Goal: Task Accomplishment & Management: Manage account settings

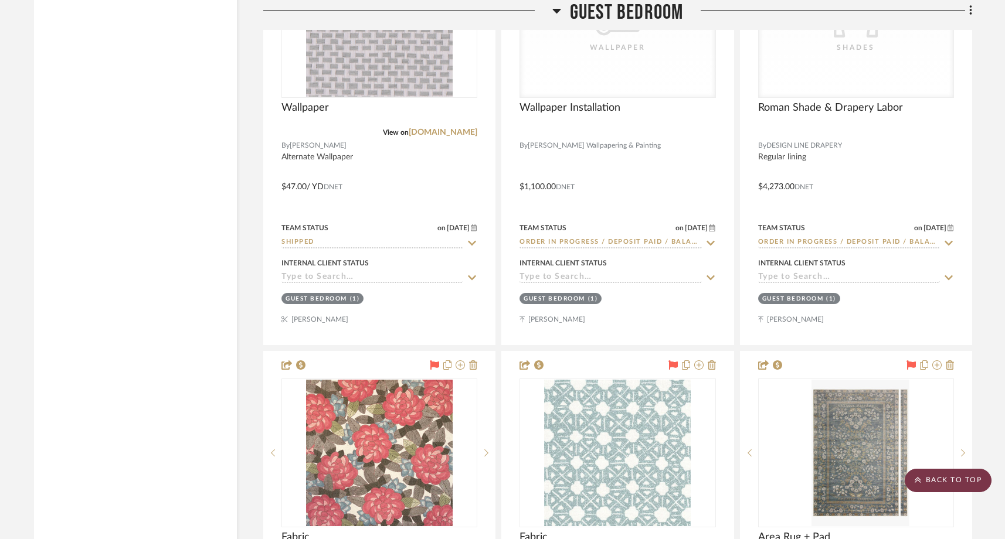
click at [942, 479] on scroll-to-top-button "BACK TO TOP" at bounding box center [948, 480] width 87 height 23
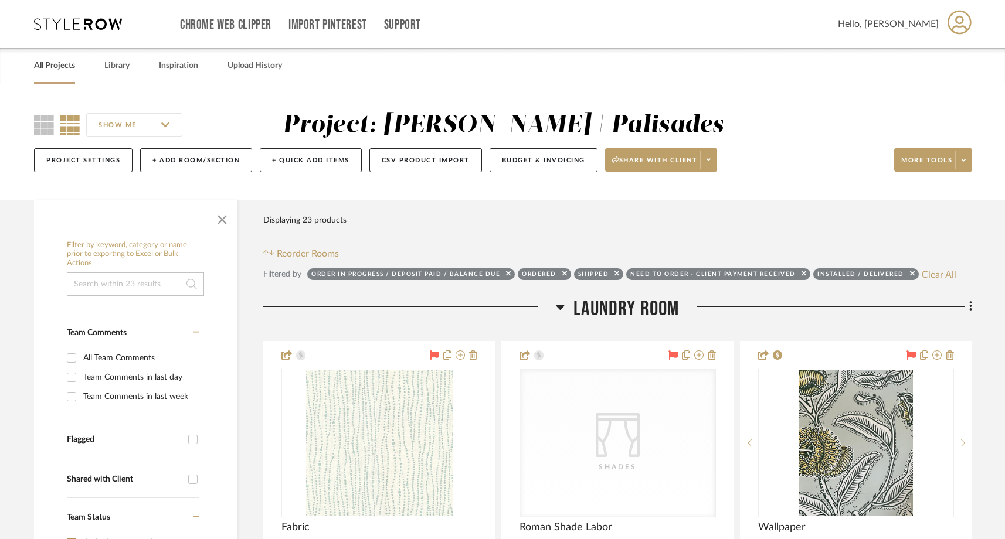
click at [55, 65] on link "All Projects" at bounding box center [54, 66] width 41 height 16
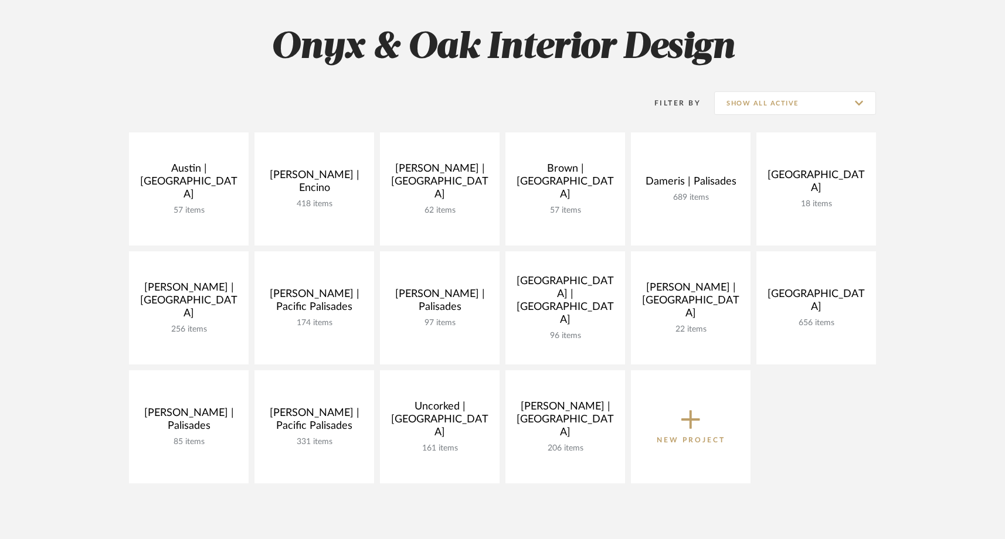
scroll to position [165, 0]
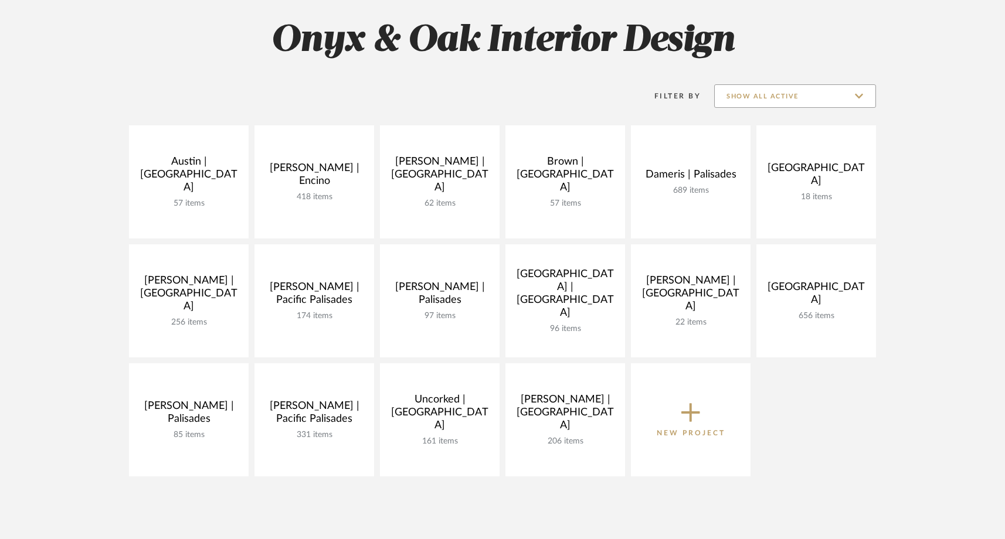
click at [782, 96] on input "Show All Active" at bounding box center [795, 95] width 162 height 23
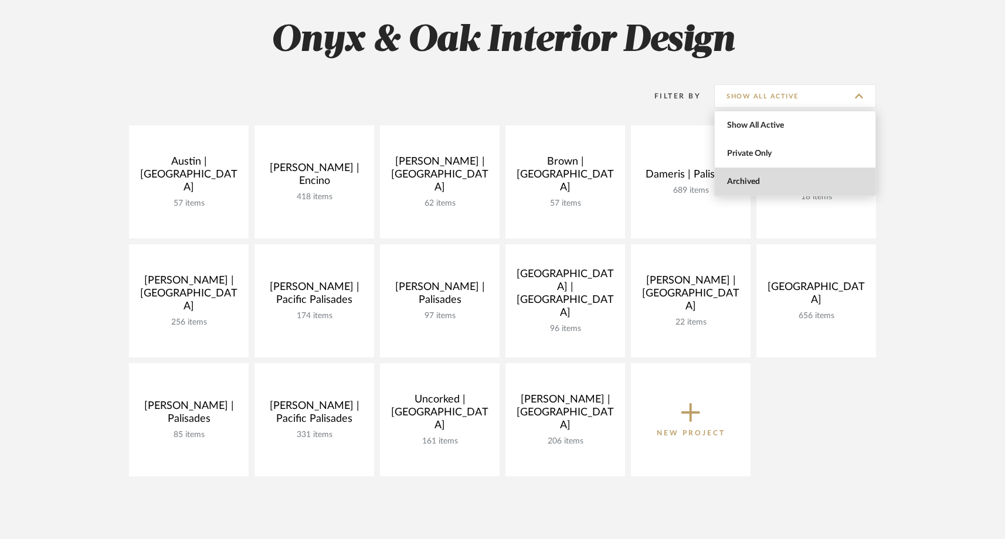
click at [734, 185] on span "Archived" at bounding box center [796, 182] width 139 height 10
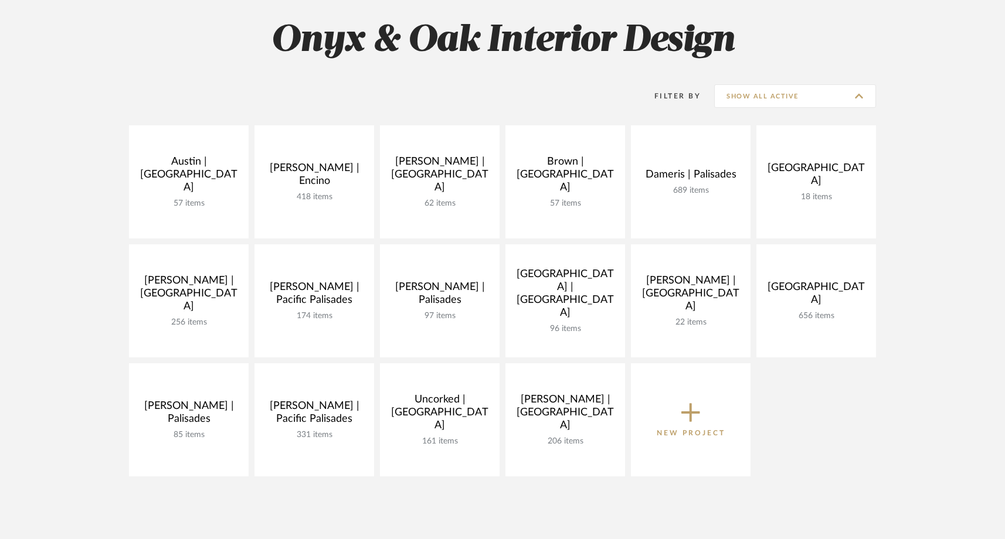
type input "Archived"
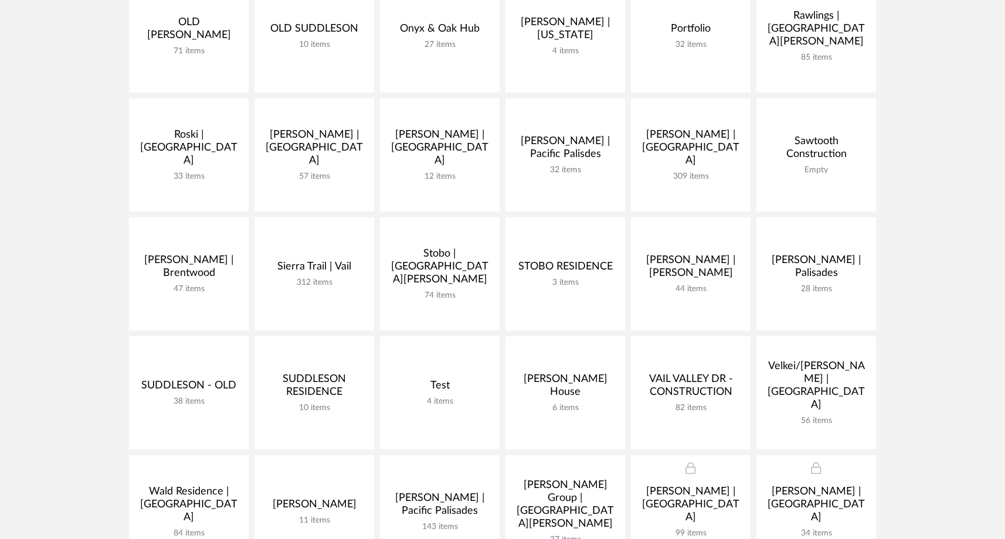
scroll to position [1265, 0]
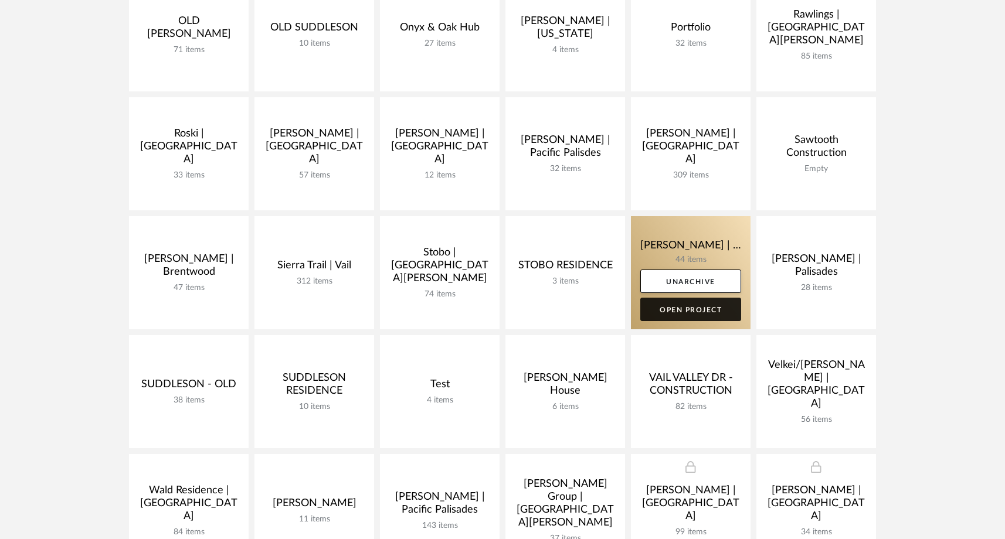
click at [680, 309] on link "Open Project" at bounding box center [690, 309] width 101 height 23
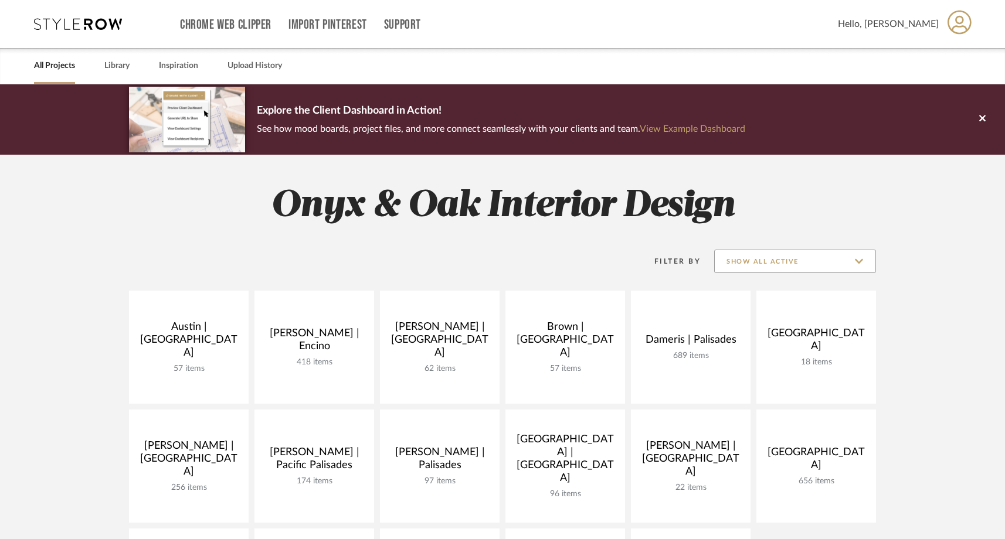
click at [785, 264] on input "Show All Active" at bounding box center [795, 261] width 162 height 23
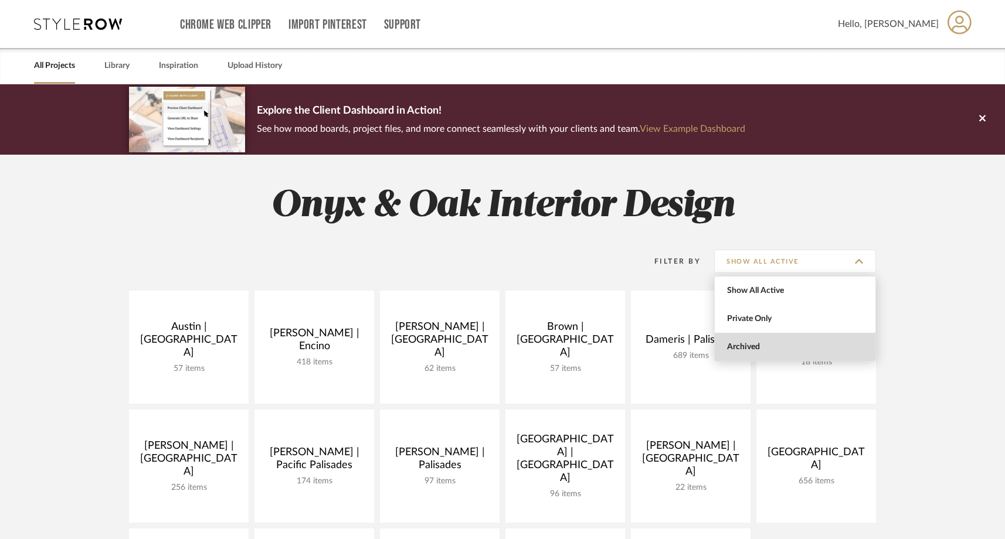
click at [759, 350] on span "Archived" at bounding box center [796, 347] width 139 height 10
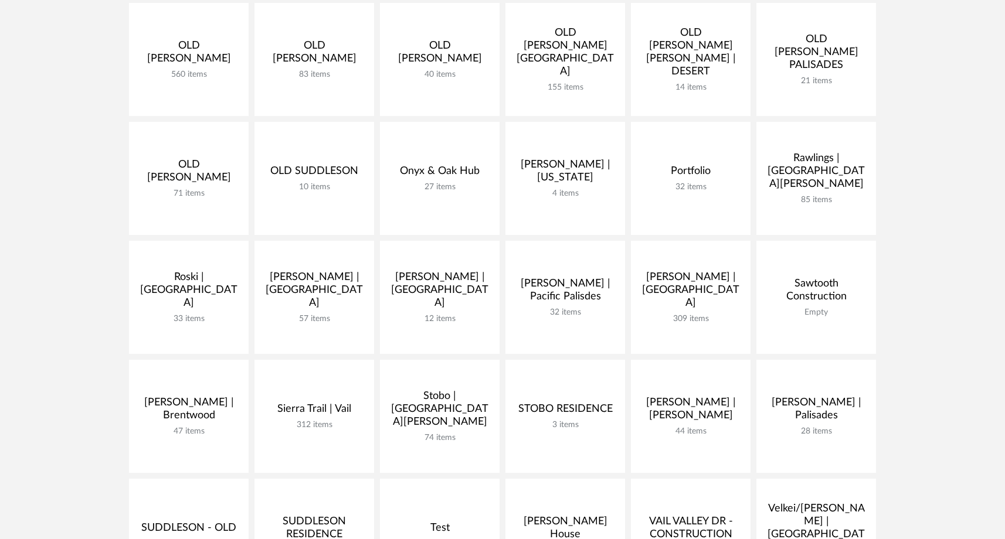
scroll to position [1304, 0]
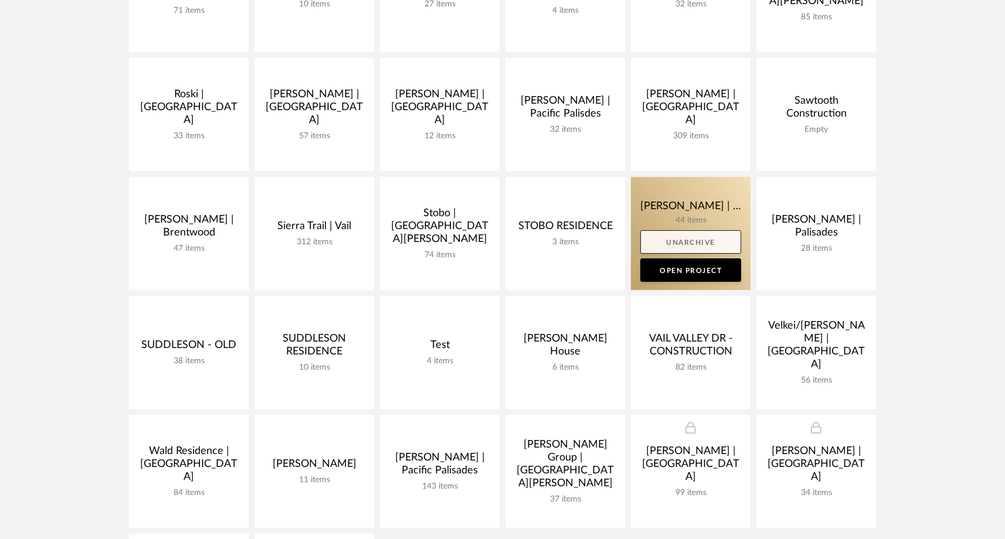
click at [697, 243] on link "Unarchive" at bounding box center [690, 241] width 101 height 23
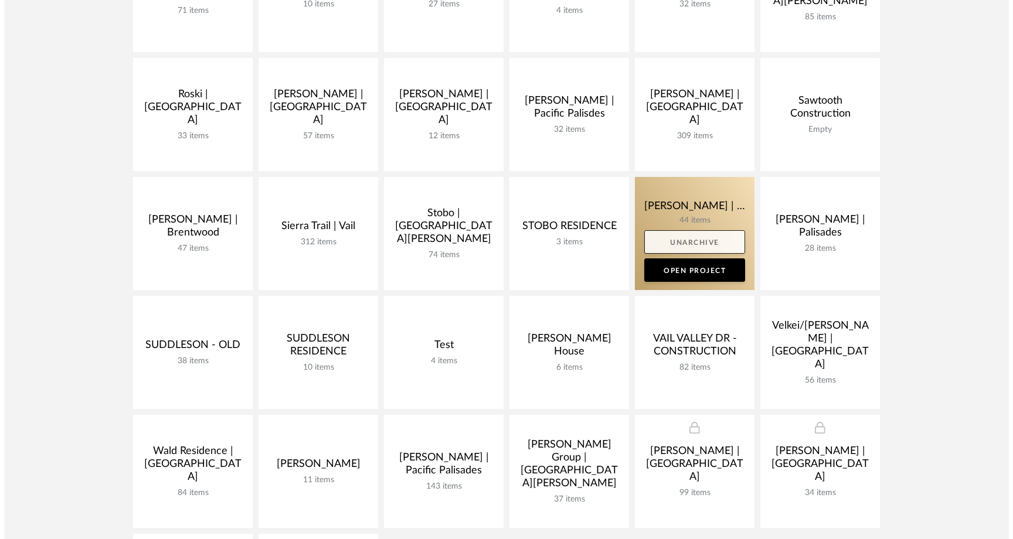
scroll to position [0, 0]
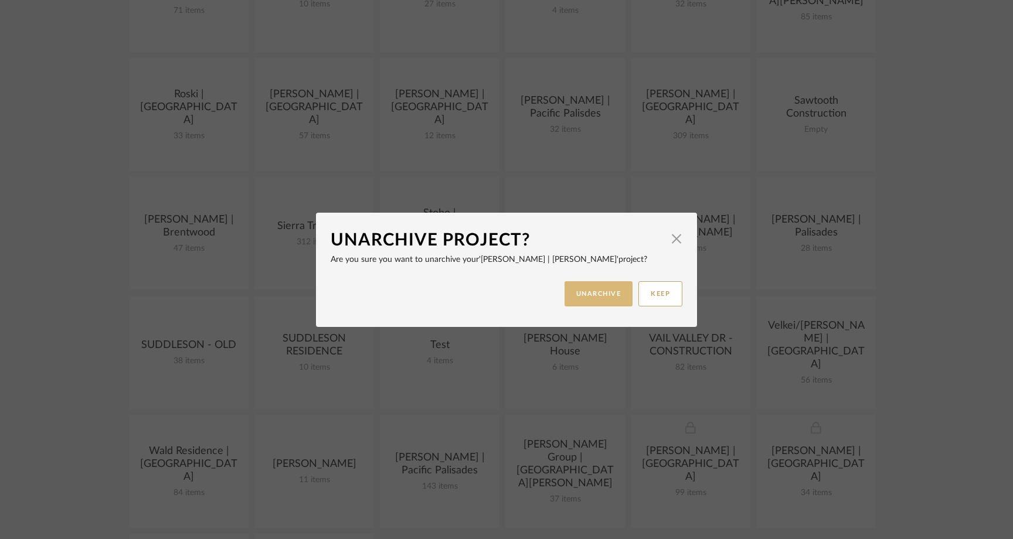
click at [607, 298] on button "UNARCHIVE" at bounding box center [599, 293] width 69 height 25
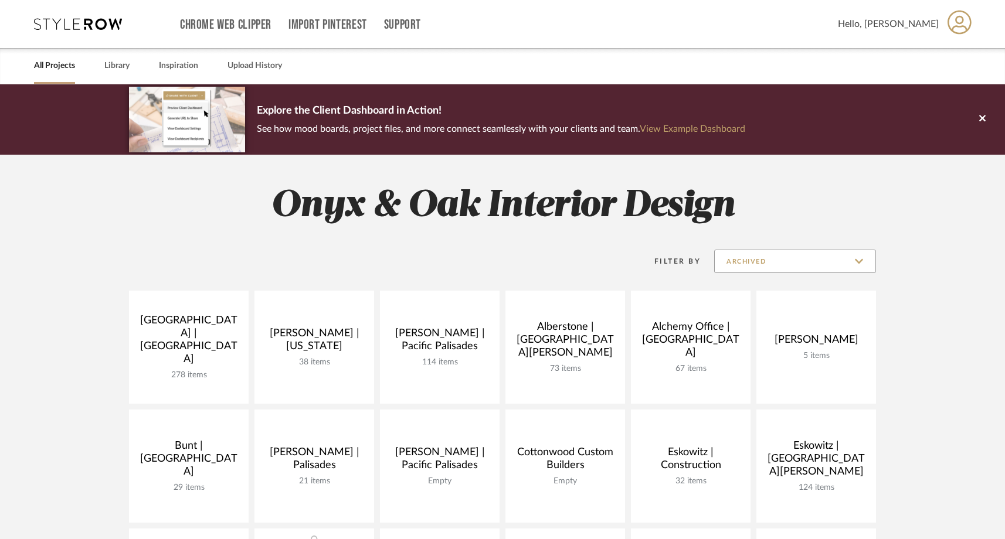
click at [739, 262] on input "Archived" at bounding box center [795, 261] width 162 height 23
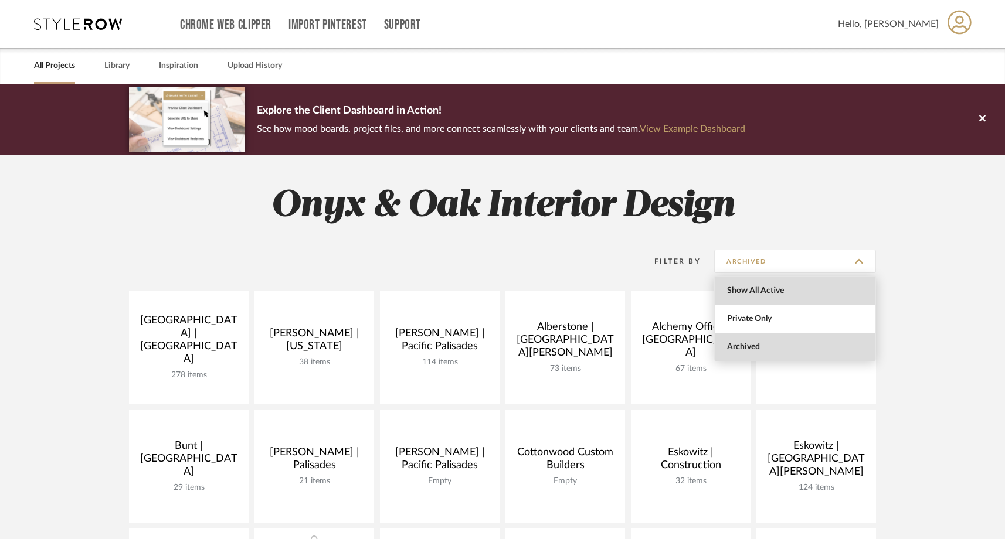
click at [727, 287] on span "Show All Active" at bounding box center [796, 291] width 139 height 10
type input "Show All Active"
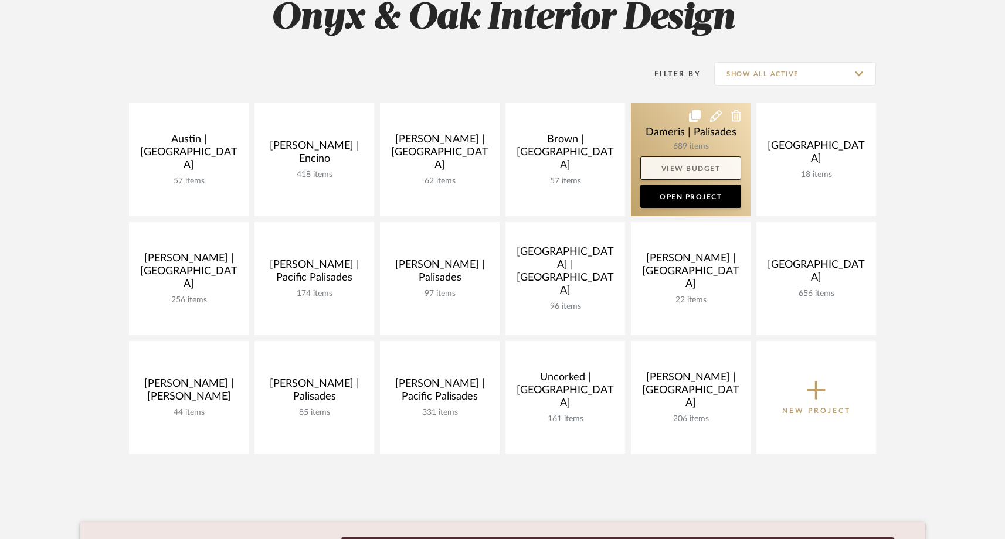
scroll to position [188, 0]
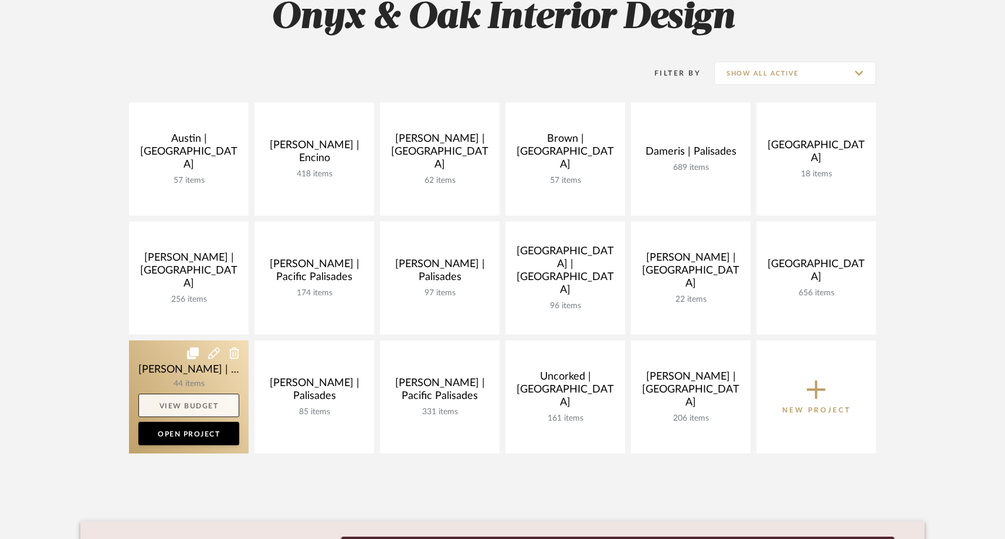
click at [189, 406] on link "View Budget" at bounding box center [188, 405] width 101 height 23
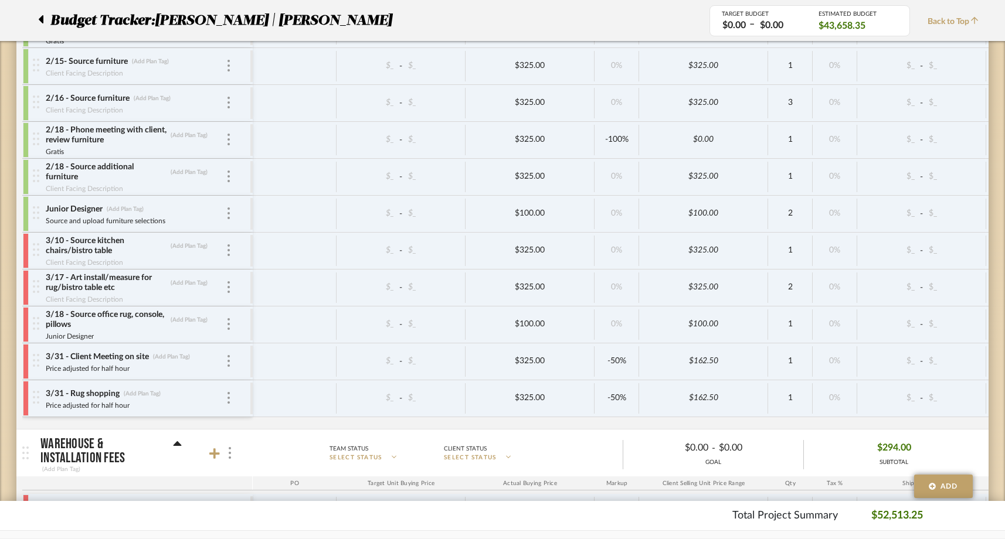
scroll to position [2205, 0]
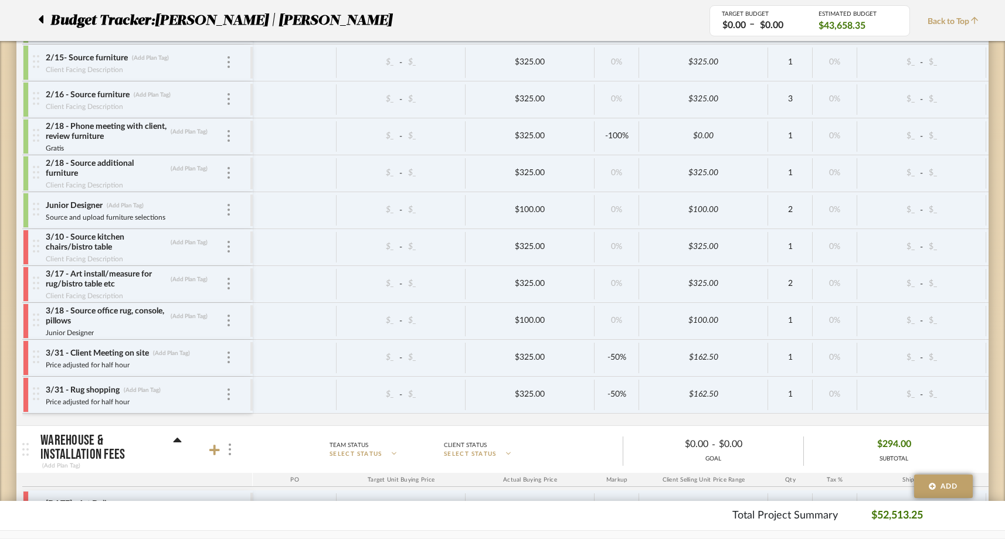
click at [26, 237] on div at bounding box center [26, 247] width 6 height 35
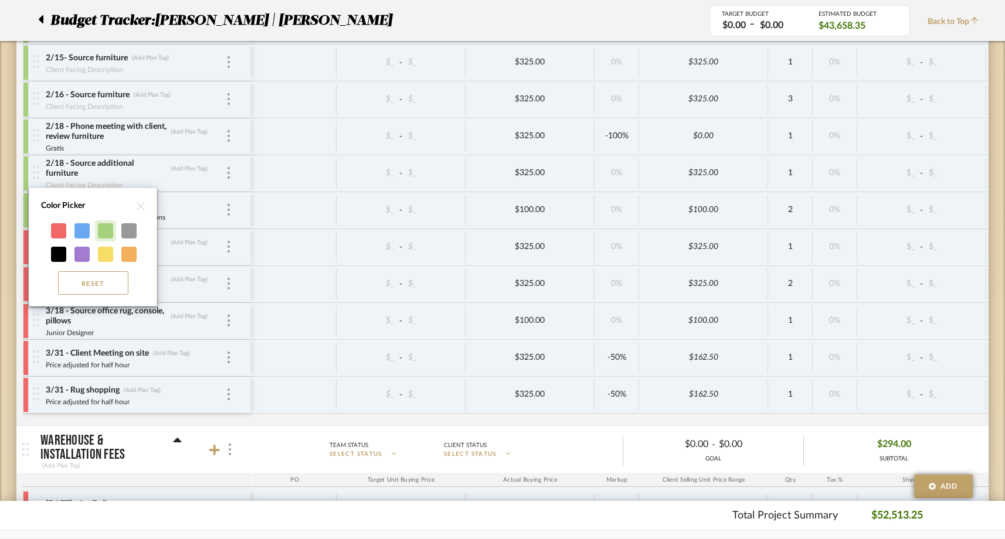
click at [104, 233] on div at bounding box center [105, 230] width 15 height 15
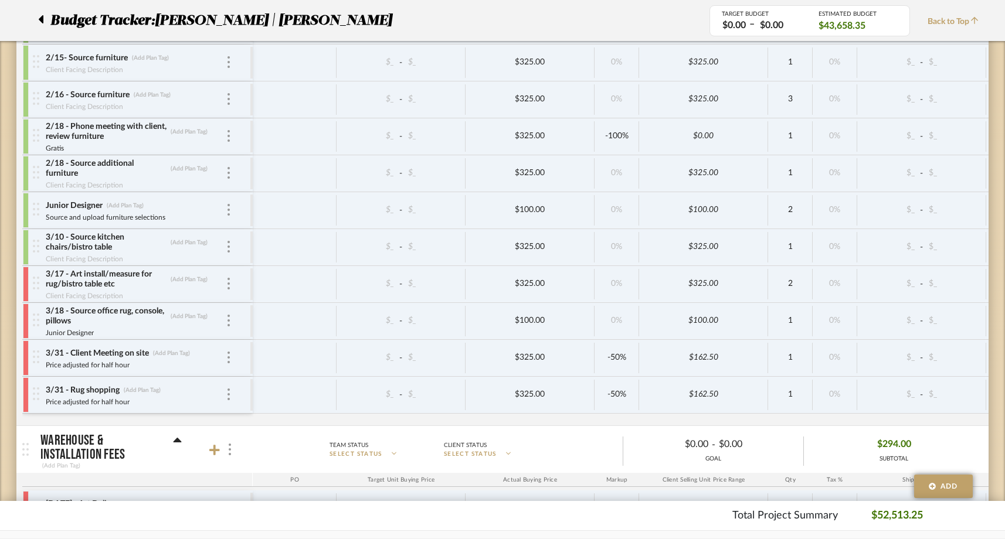
click at [26, 283] on div at bounding box center [26, 284] width 6 height 35
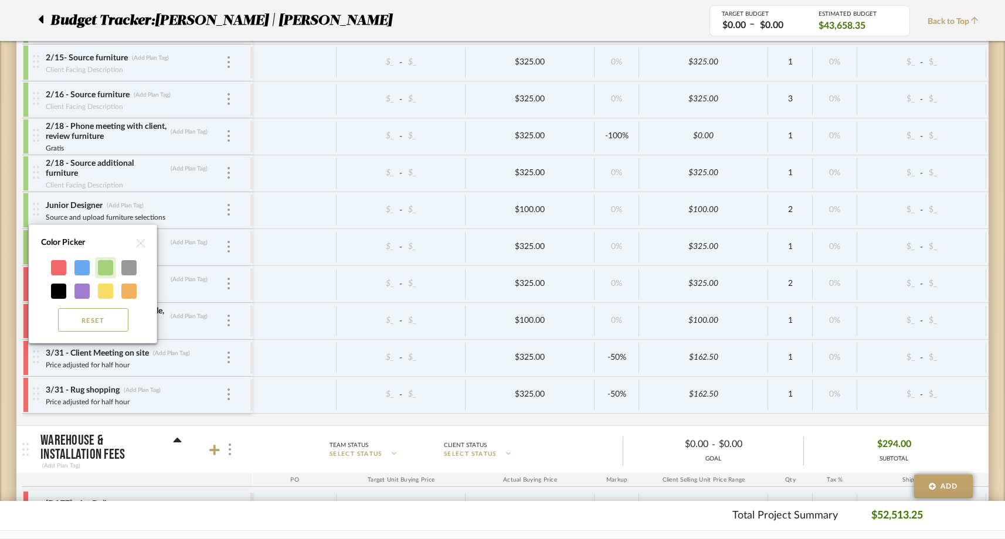
click at [110, 270] on div at bounding box center [105, 267] width 15 height 15
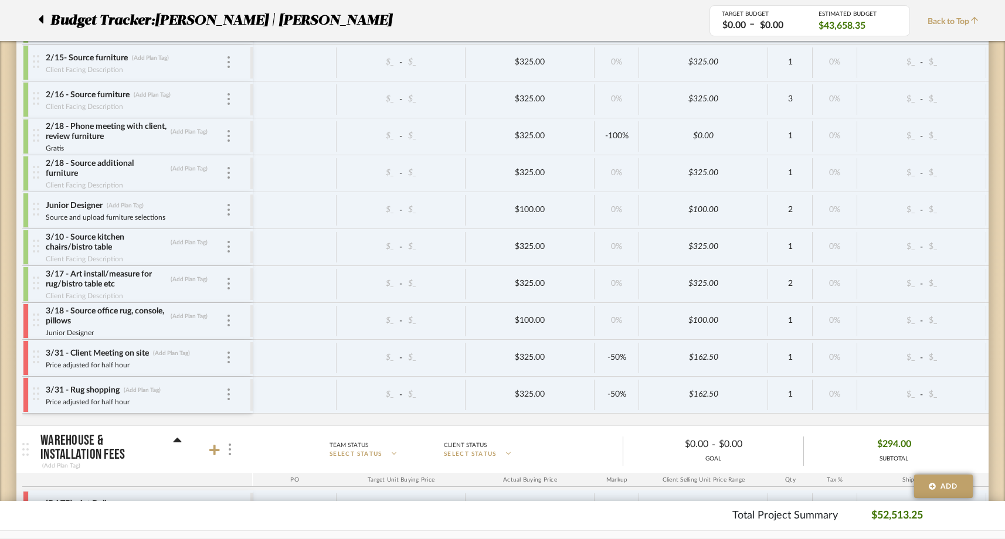
click at [22, 318] on div "3/18 - Source office rug, console, pillows (Add Plan Tag) Junior Designer" at bounding box center [137, 321] width 230 height 36
click at [26, 318] on div at bounding box center [26, 321] width 6 height 35
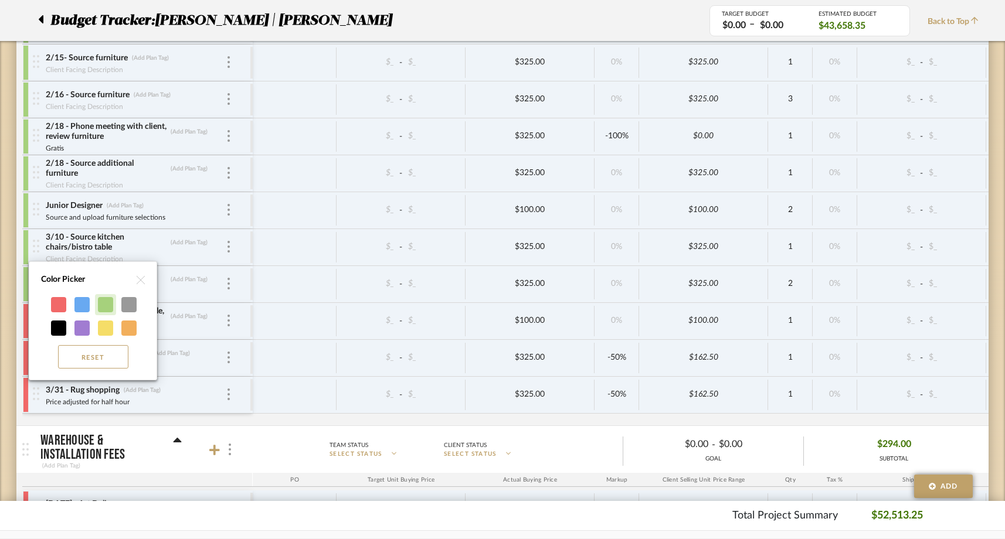
click at [102, 308] on div at bounding box center [105, 304] width 15 height 15
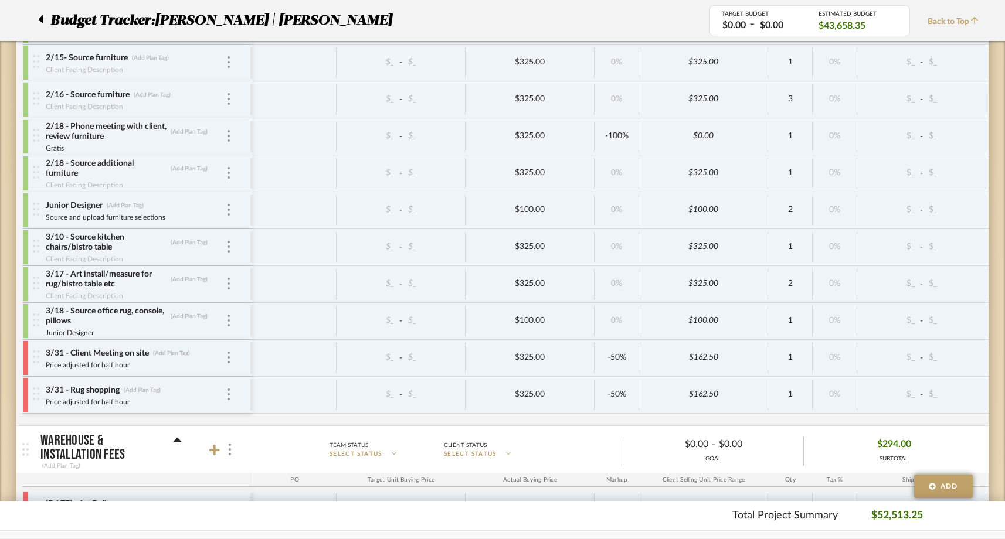
click at [26, 347] on div at bounding box center [26, 358] width 6 height 35
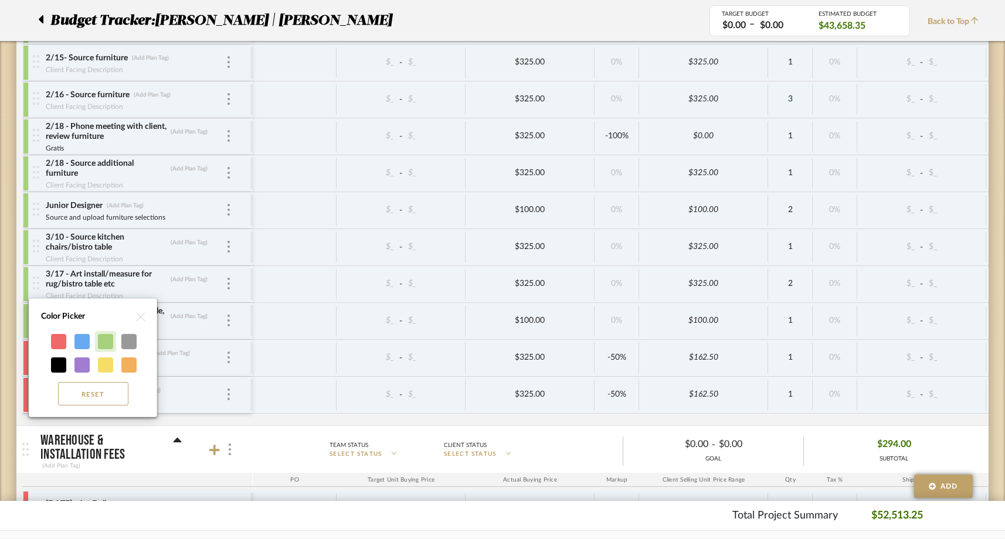
click at [106, 339] on div at bounding box center [105, 341] width 15 height 15
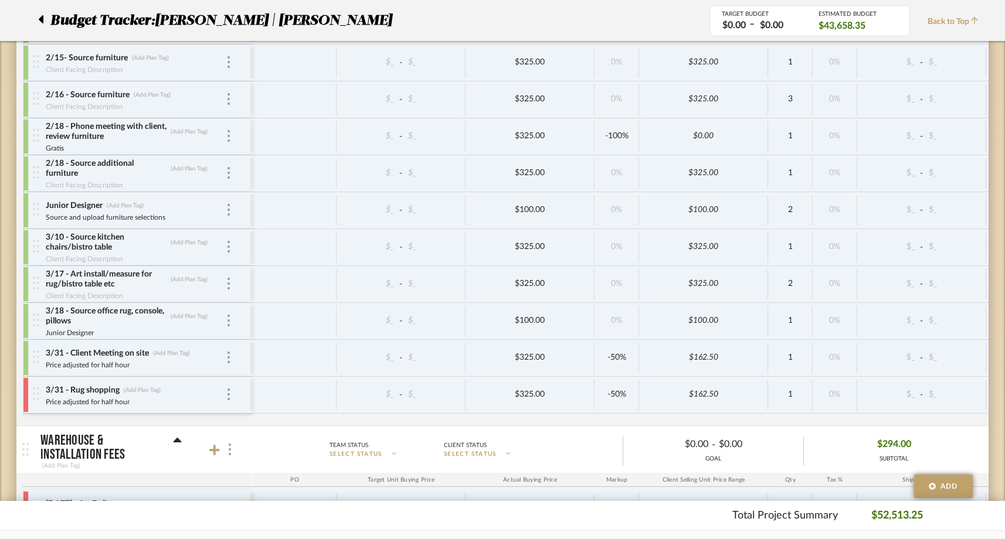
click at [27, 388] on div at bounding box center [26, 395] width 6 height 35
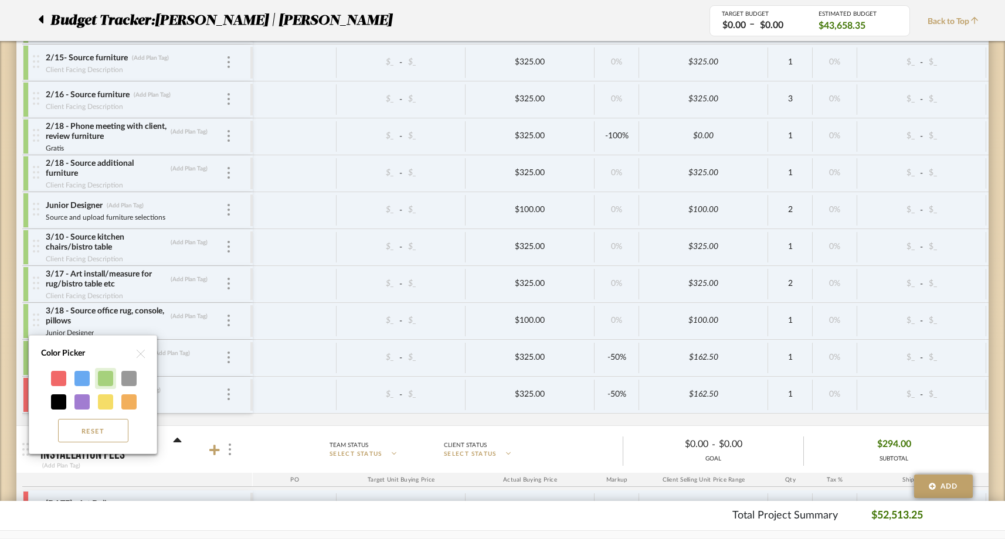
click at [106, 382] on div at bounding box center [105, 378] width 15 height 15
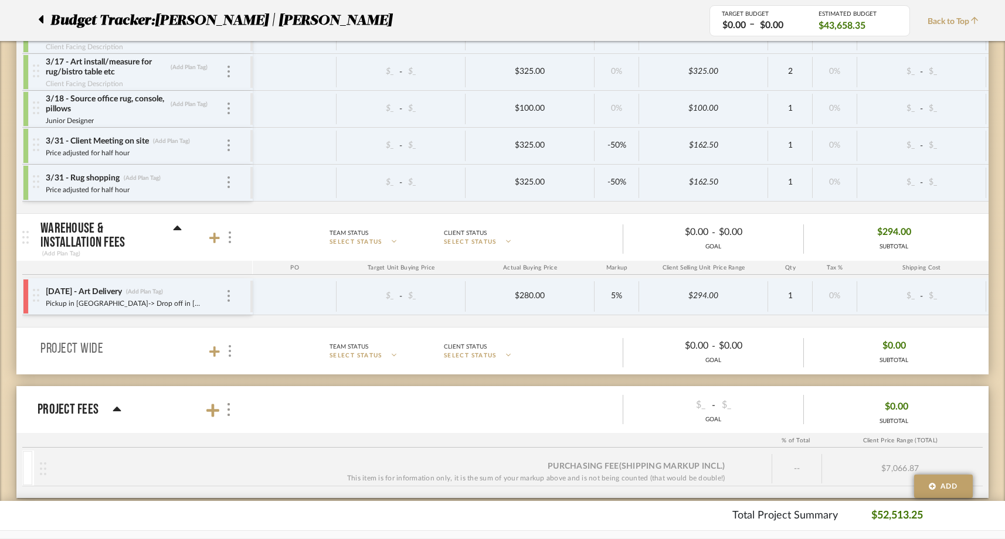
scroll to position [2499, 0]
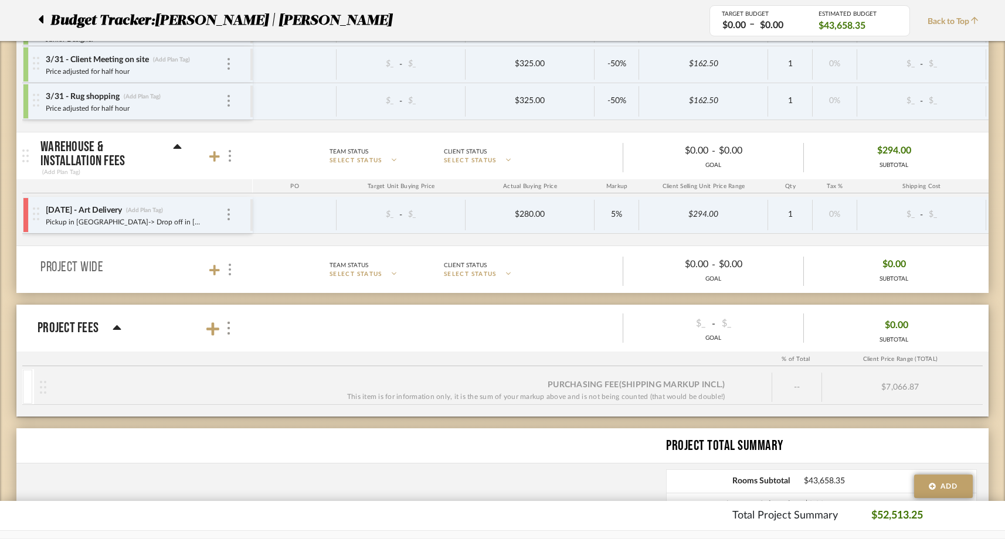
click at [26, 213] on div at bounding box center [26, 215] width 6 height 35
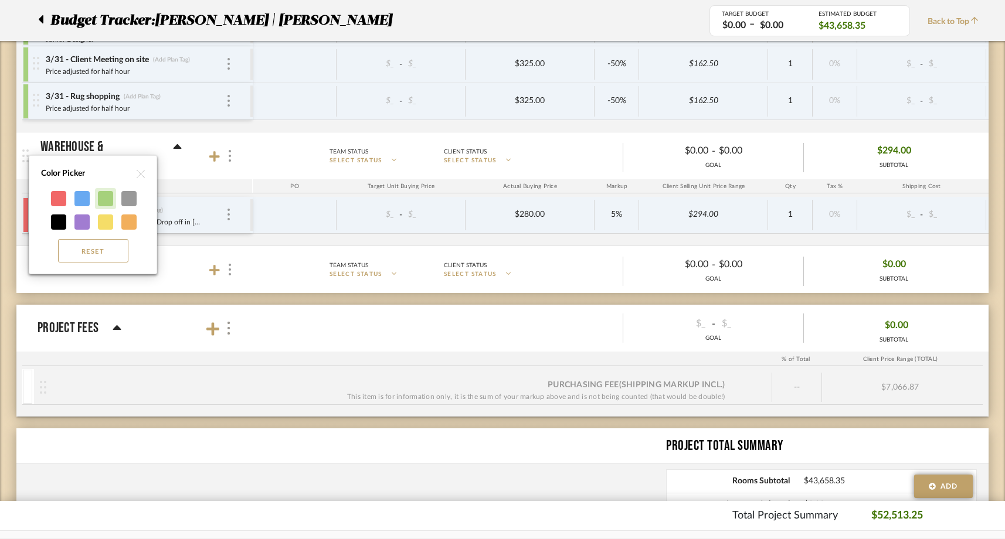
click at [108, 198] on div at bounding box center [105, 198] width 15 height 15
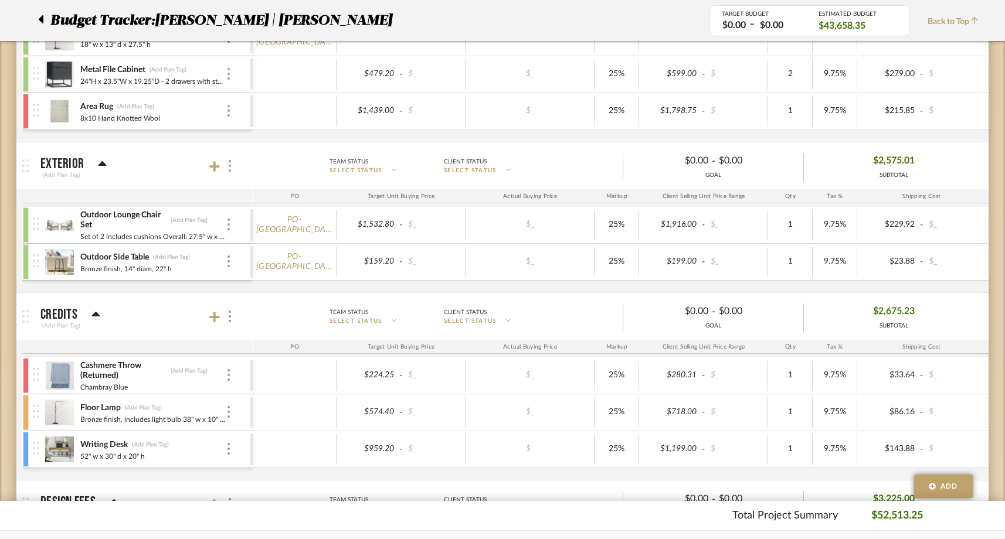
scroll to position [1674, 0]
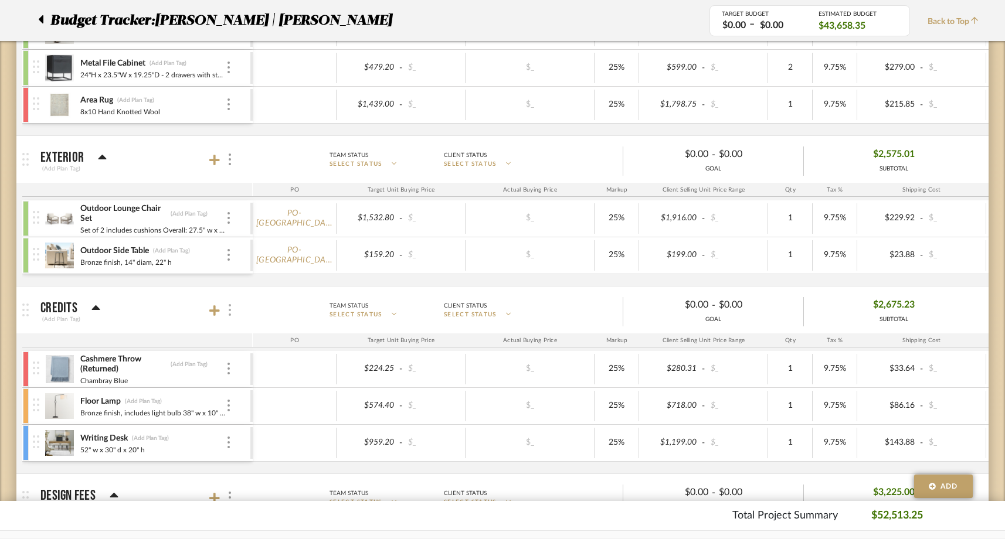
click at [230, 308] on img at bounding box center [230, 310] width 2 height 12
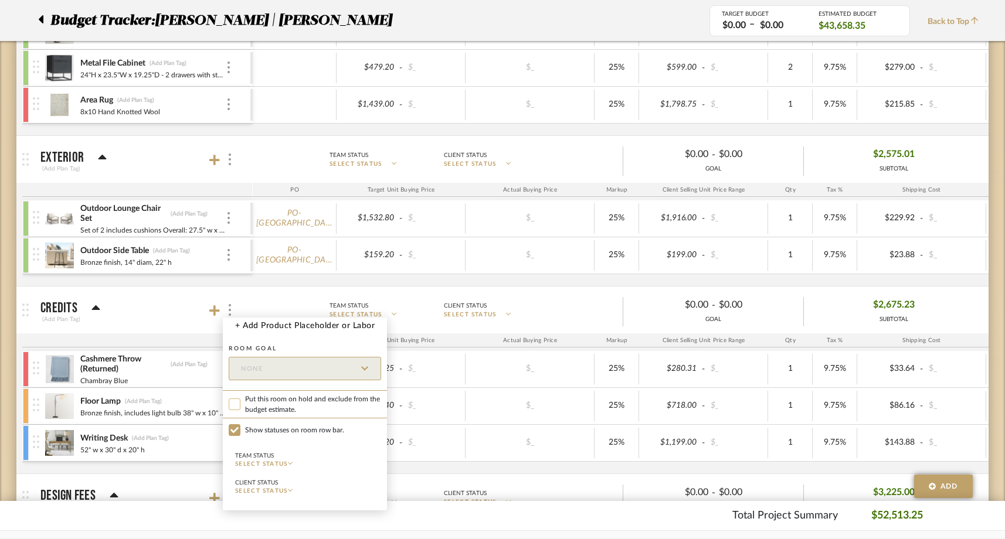
click at [237, 405] on input "Put this room on hold and exclude from the budget estimate." at bounding box center [235, 405] width 12 height 12
checkbox input "true"
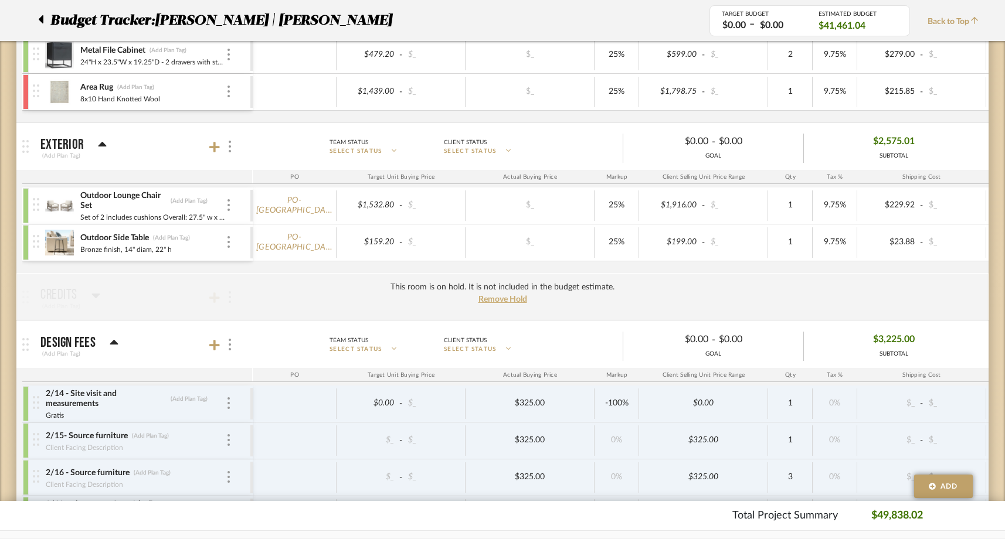
scroll to position [1690, 0]
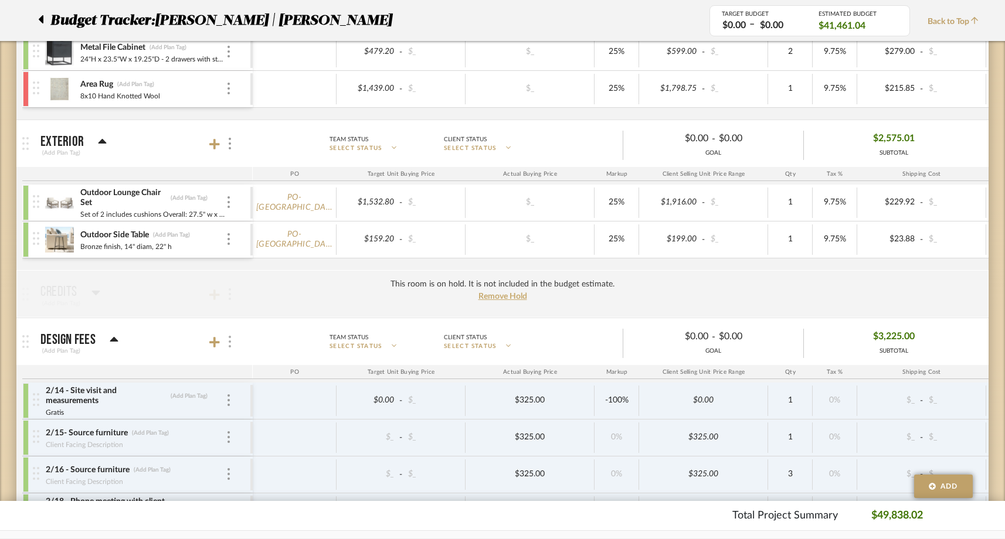
click at [229, 343] on img at bounding box center [230, 342] width 2 height 12
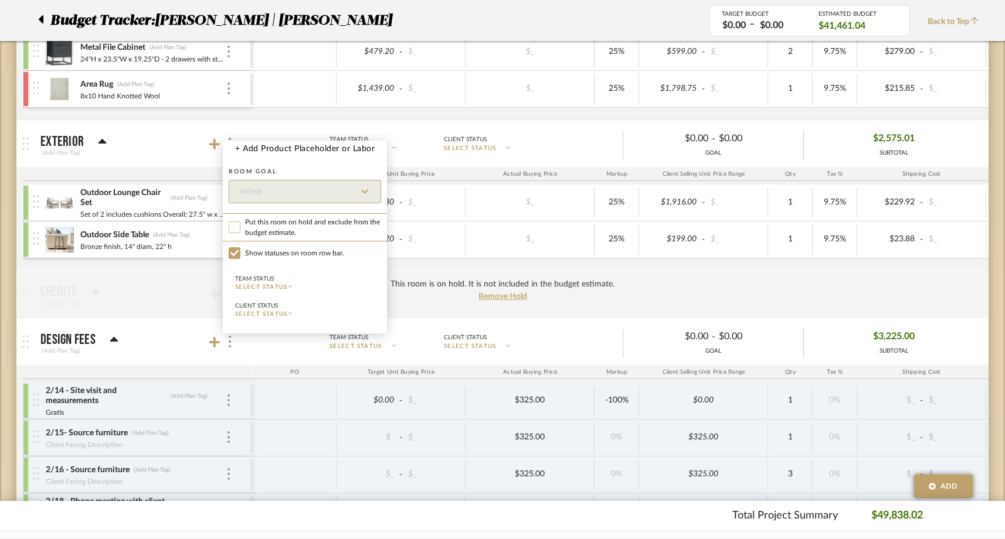
click at [239, 226] on input "Put this room on hold and exclude from the budget estimate." at bounding box center [235, 228] width 12 height 12
checkbox input "true"
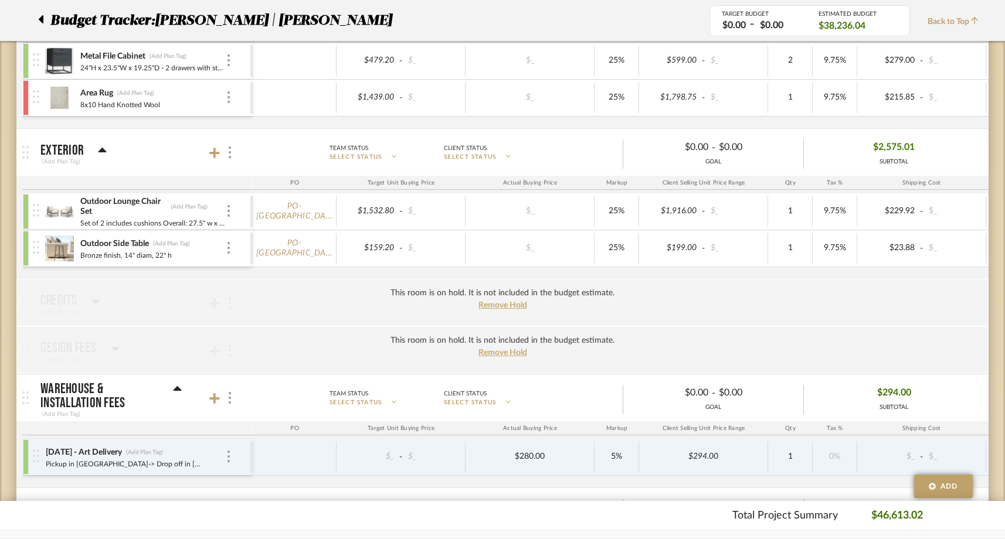
scroll to position [1678, 0]
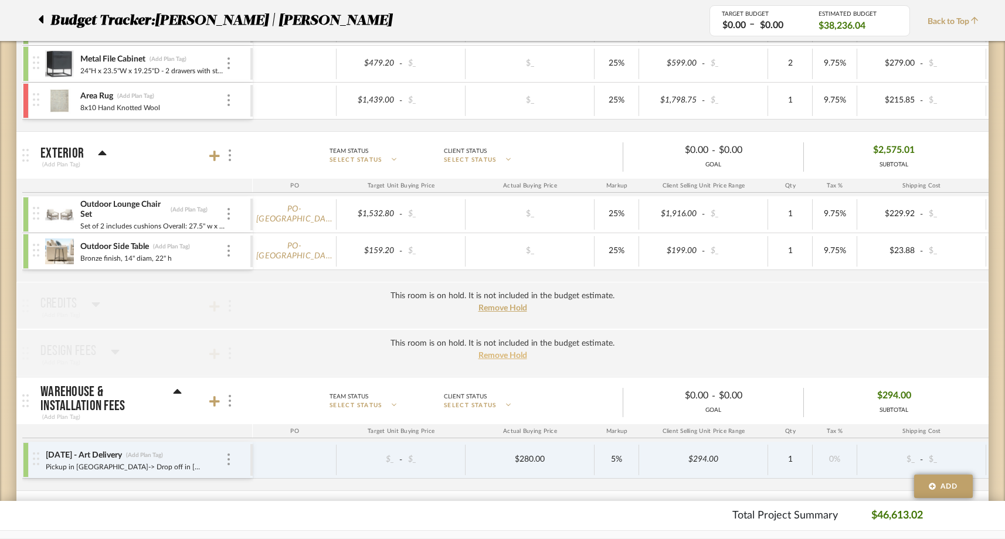
click at [488, 357] on span "Remove Hold" at bounding box center [502, 356] width 49 height 8
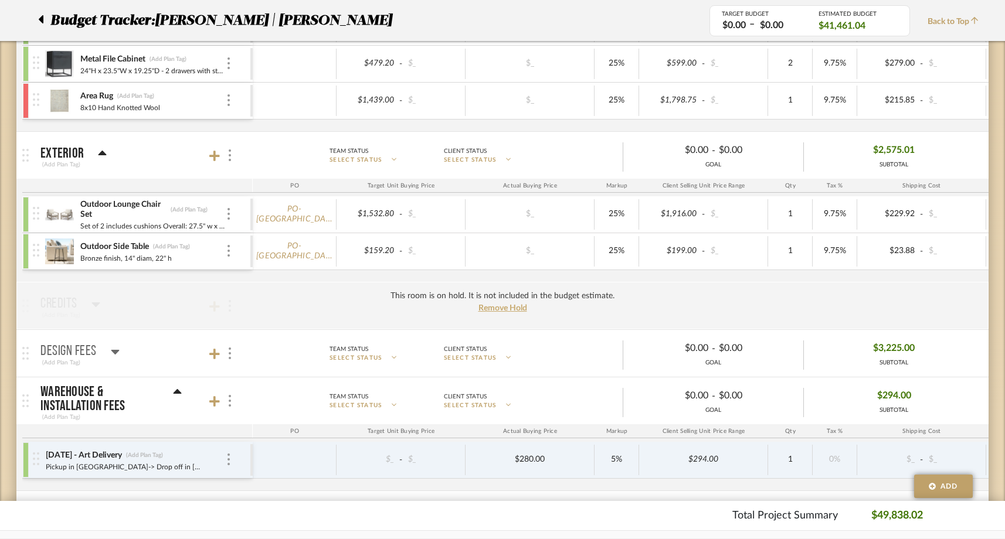
click at [892, 351] on span "$3,225.00" at bounding box center [894, 349] width 42 height 18
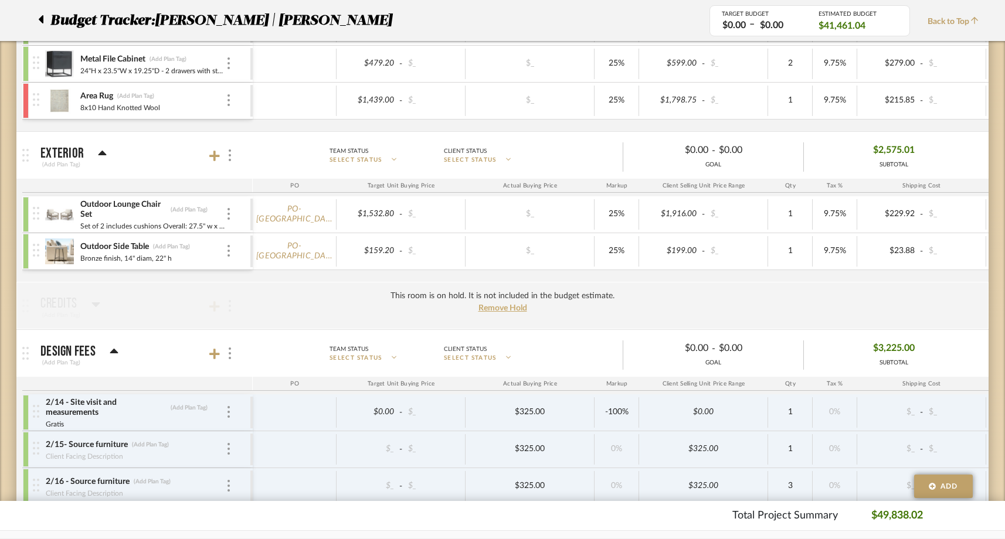
drag, startPoint x: 918, startPoint y: 347, endPoint x: 854, endPoint y: 347, distance: 64.5
click at [854, 347] on div "$3,225.00 SUBTOTAL" at bounding box center [894, 354] width 180 height 28
copy span "$3,225.00"
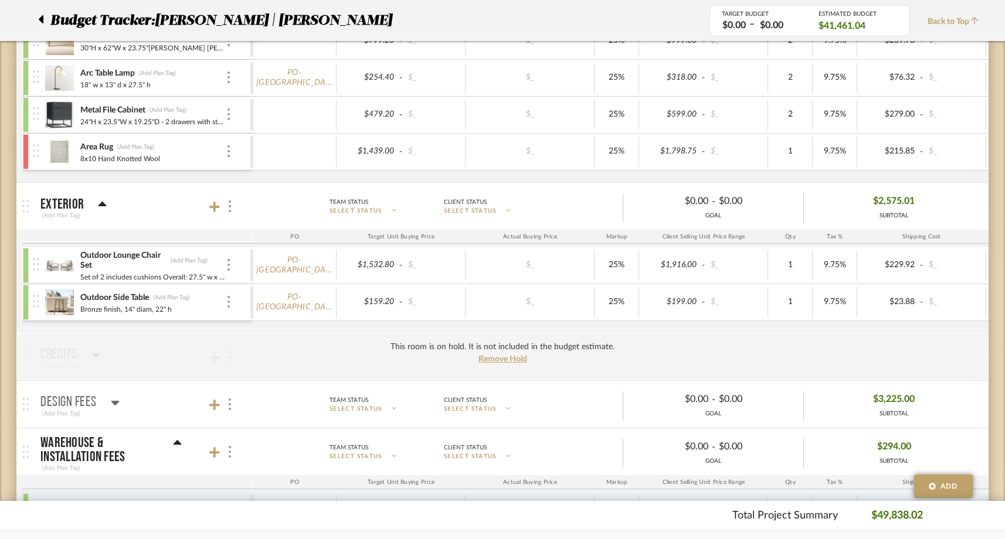
scroll to position [1635, 0]
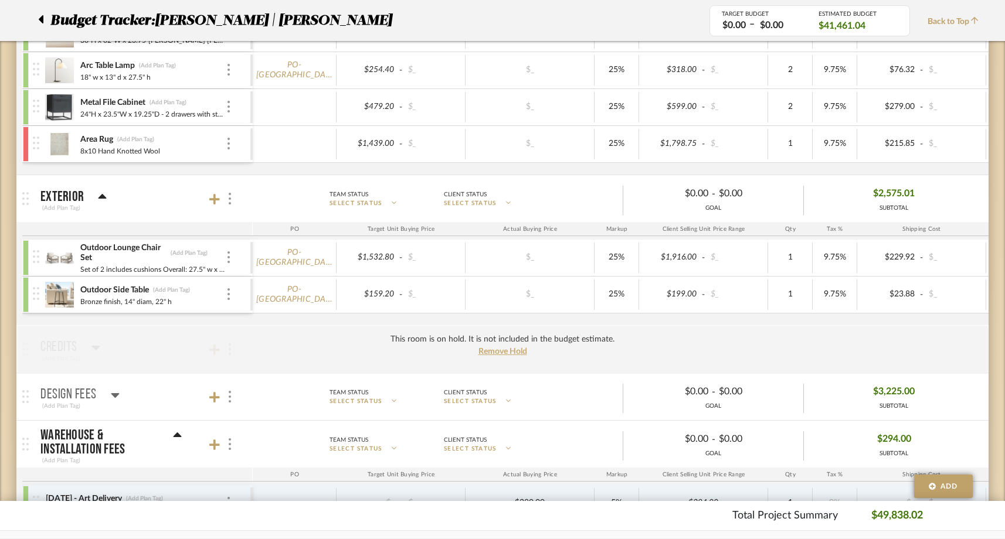
click at [116, 393] on icon at bounding box center [115, 395] width 8 height 5
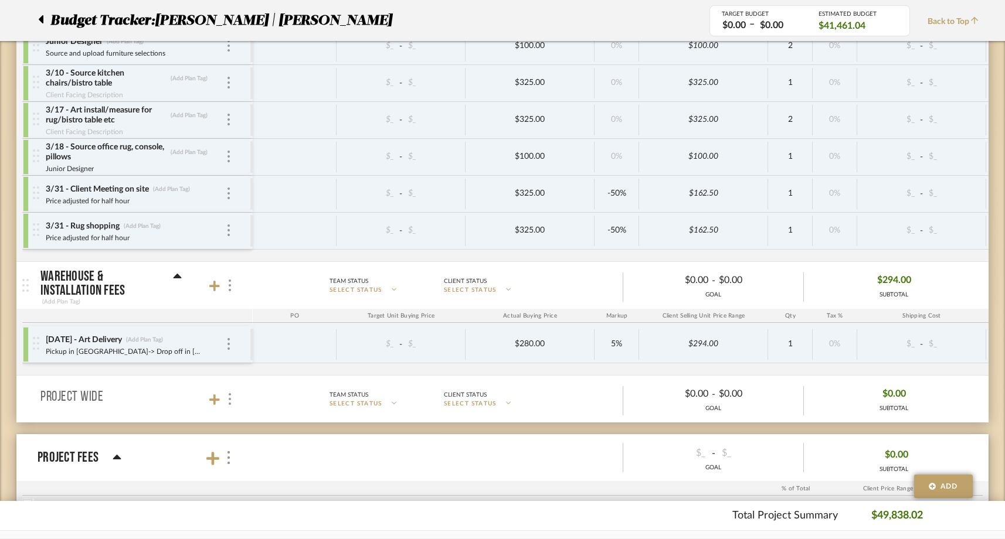
scroll to position [2225, 0]
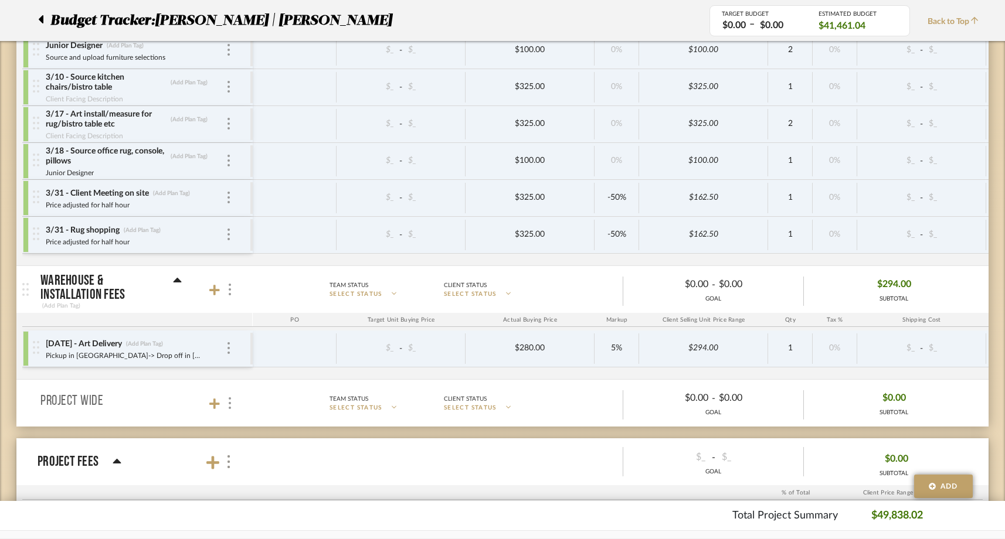
click at [40, 19] on icon at bounding box center [41, 19] width 5 height 8
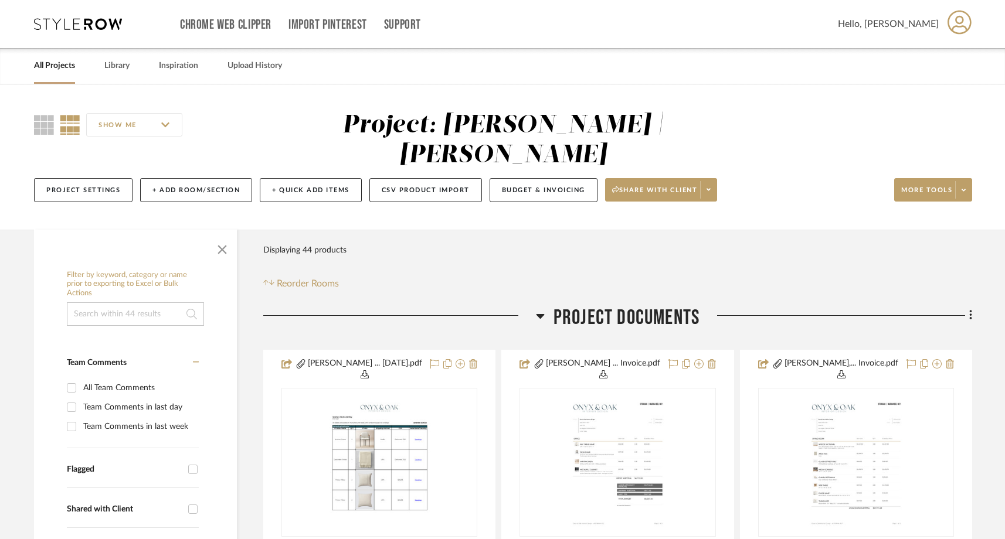
click at [59, 68] on link "All Projects" at bounding box center [54, 66] width 41 height 16
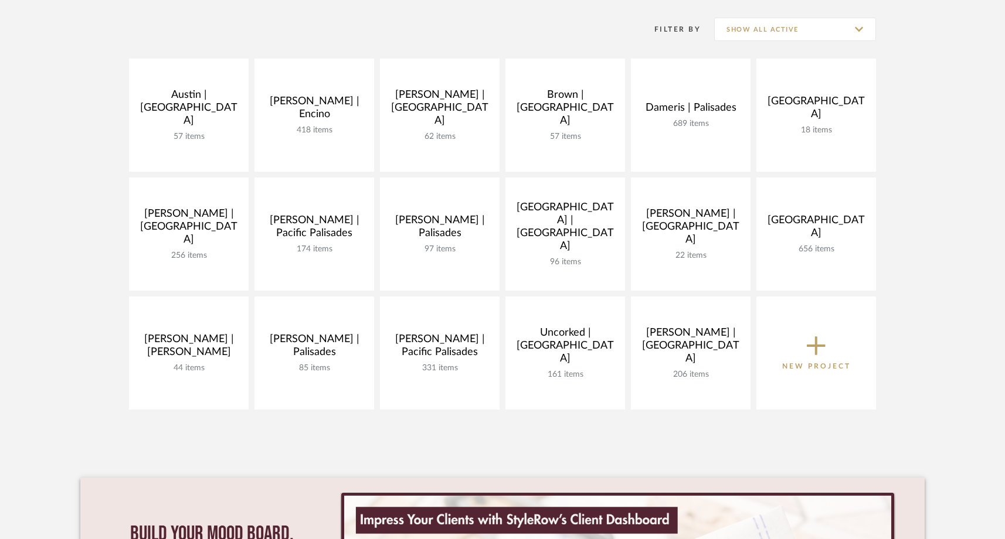
scroll to position [246, 0]
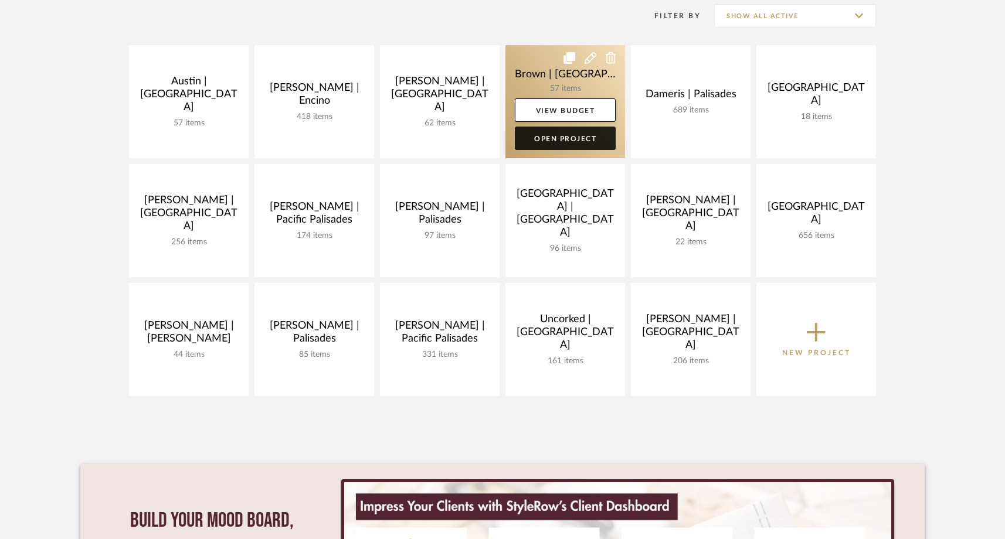
click at [596, 143] on link "Open Project" at bounding box center [565, 138] width 101 height 23
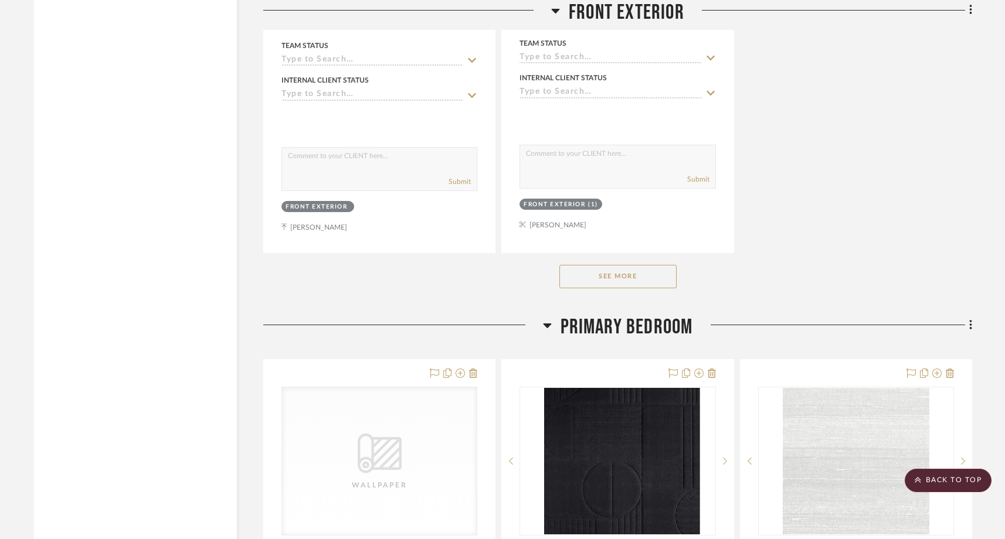
scroll to position [3262, 0]
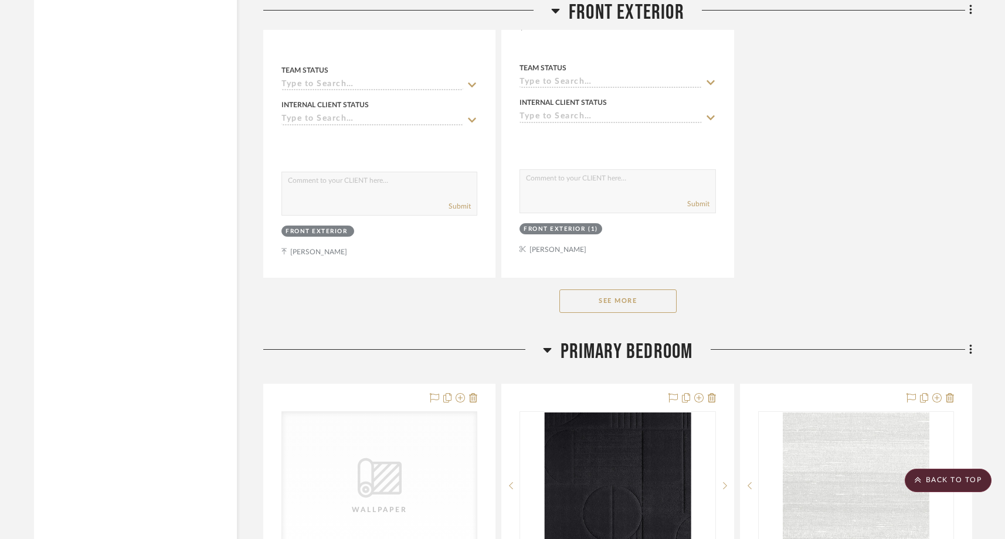
click at [567, 297] on button "See More" at bounding box center [617, 301] width 117 height 23
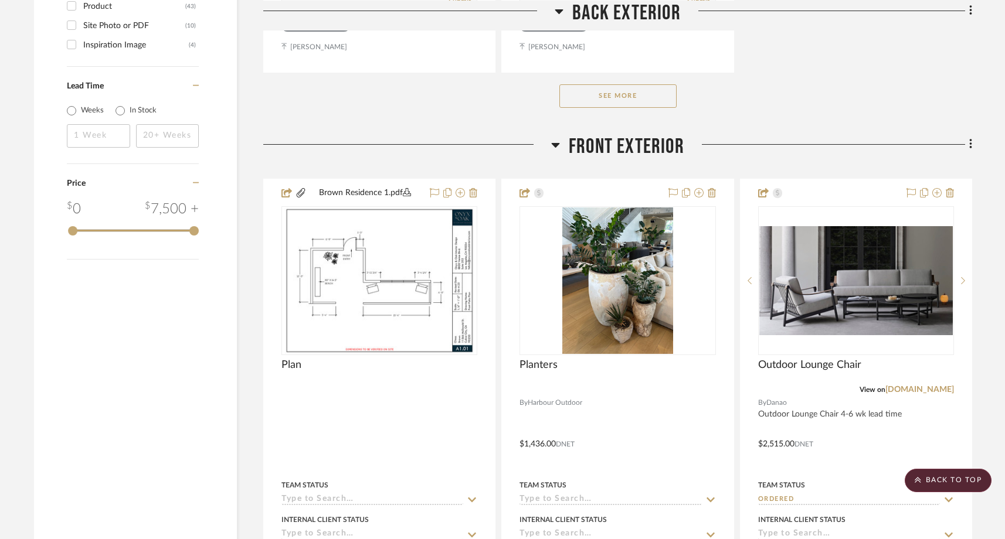
scroll to position [1805, 0]
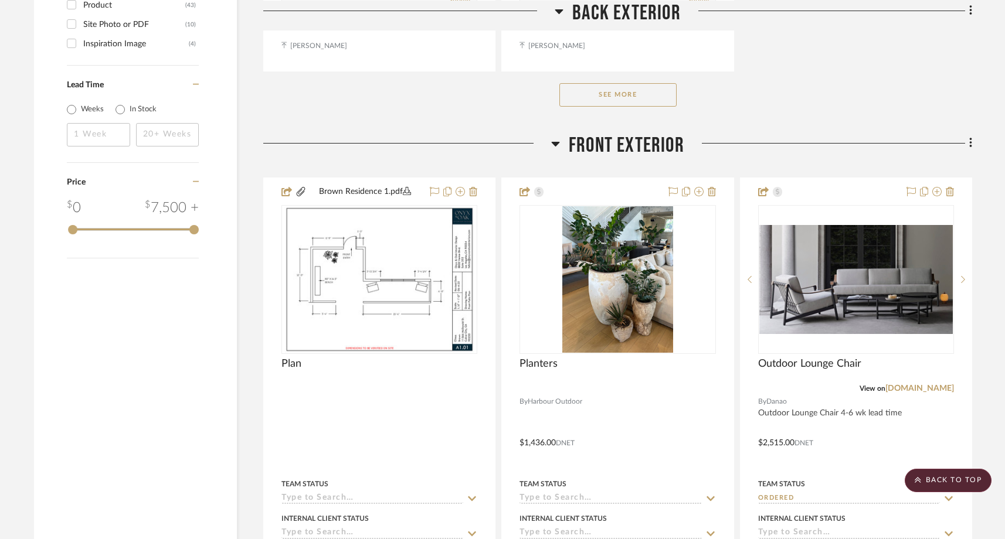
click at [609, 98] on button "See More" at bounding box center [617, 94] width 117 height 23
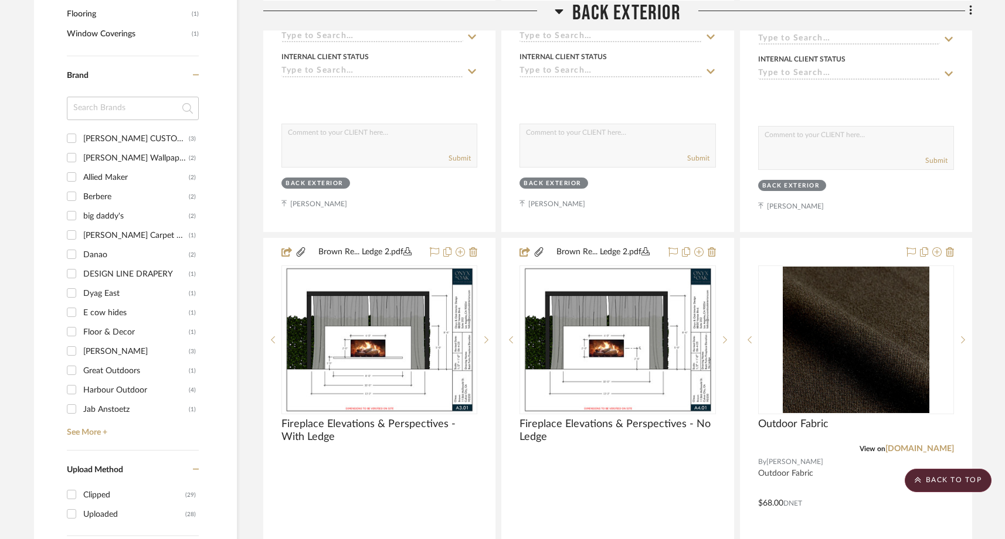
scroll to position [1273, 0]
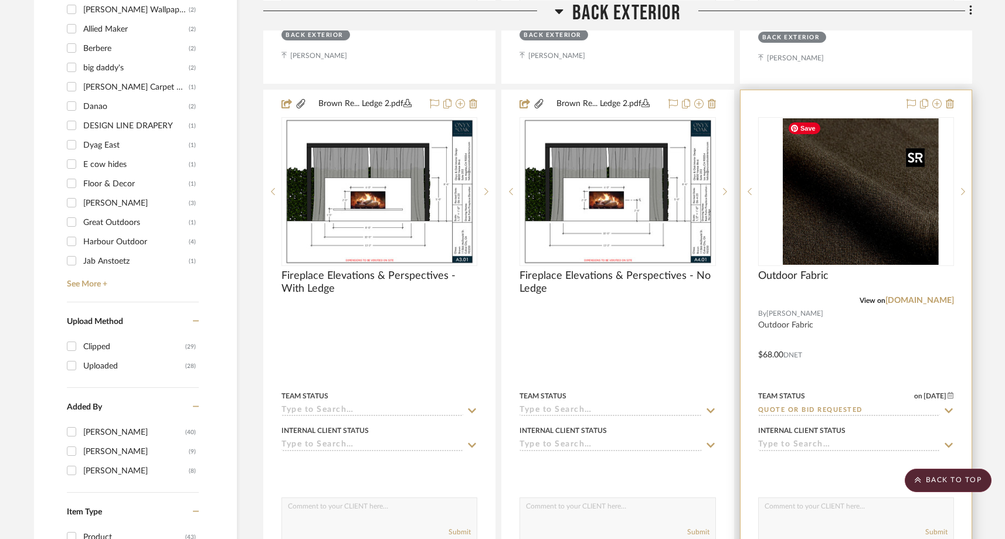
click at [863, 214] on div at bounding box center [856, 191] width 196 height 149
click at [905, 297] on link "[DOMAIN_NAME]" at bounding box center [919, 301] width 69 height 8
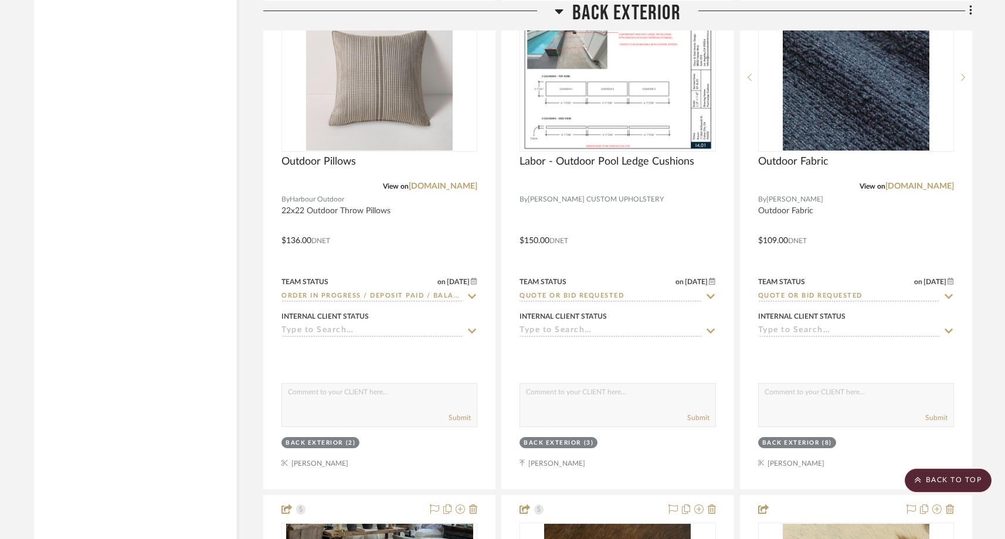
scroll to position [3480, 0]
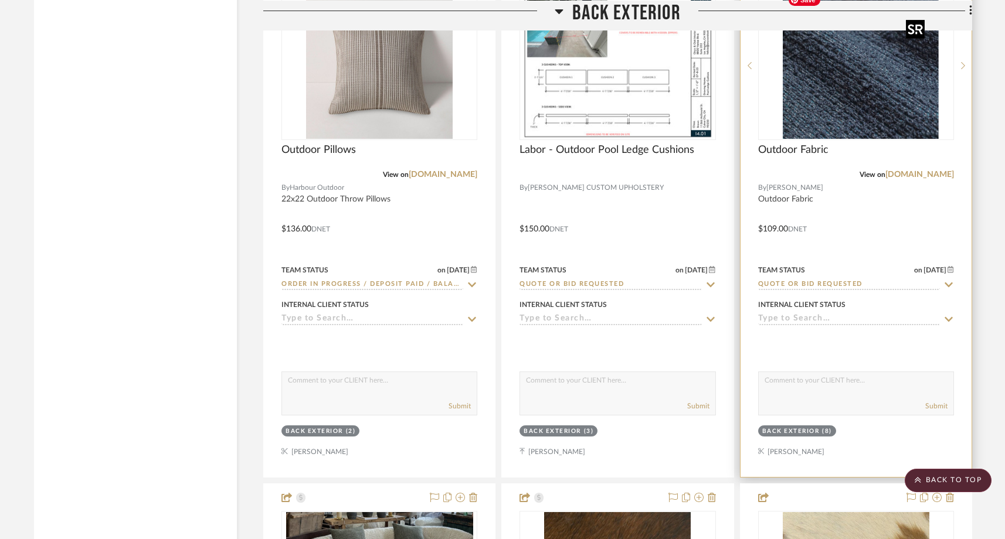
click at [828, 87] on img at bounding box center [856, 65] width 147 height 147
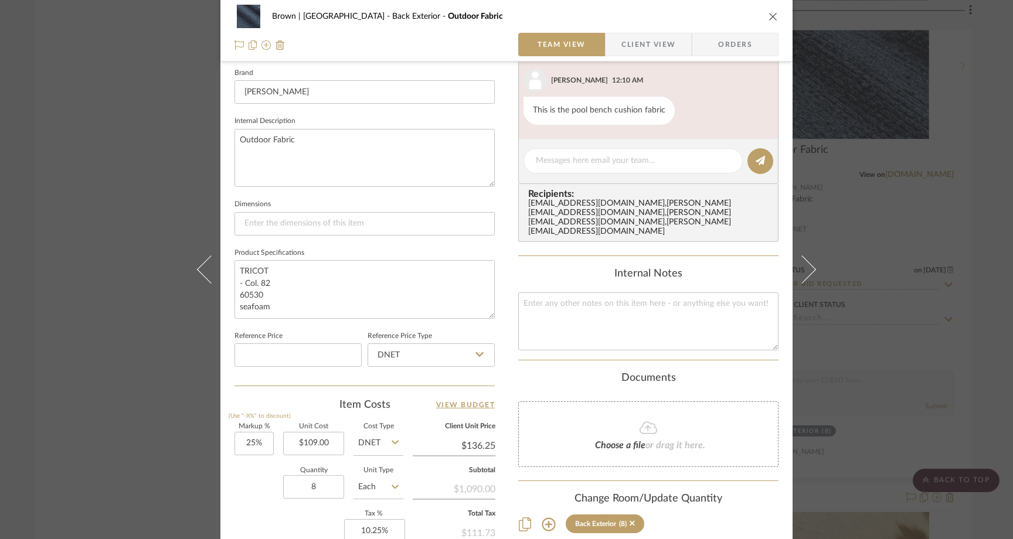
scroll to position [386, 0]
